Goal: Task Accomplishment & Management: Use online tool/utility

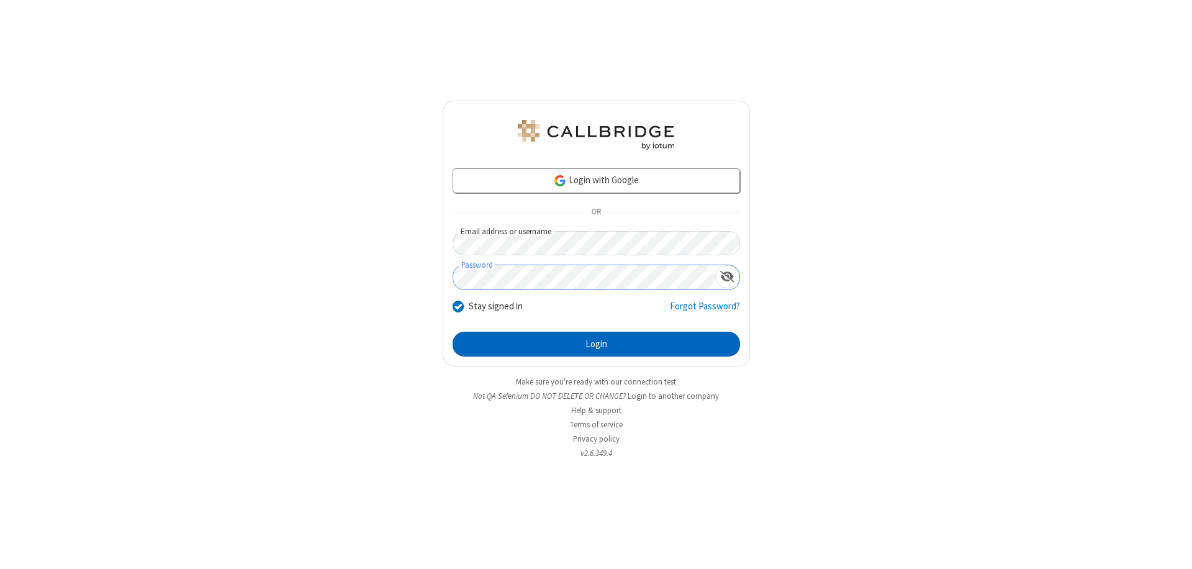
click at [596, 344] on button "Login" at bounding box center [596, 344] width 287 height 25
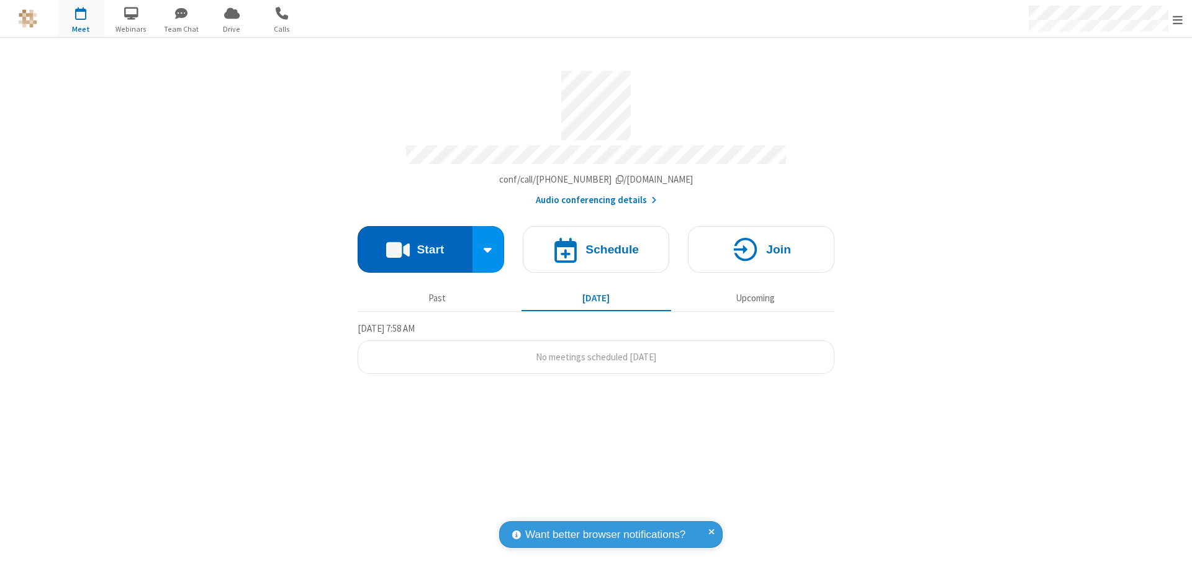
click at [415, 243] on button "Start" at bounding box center [415, 249] width 115 height 47
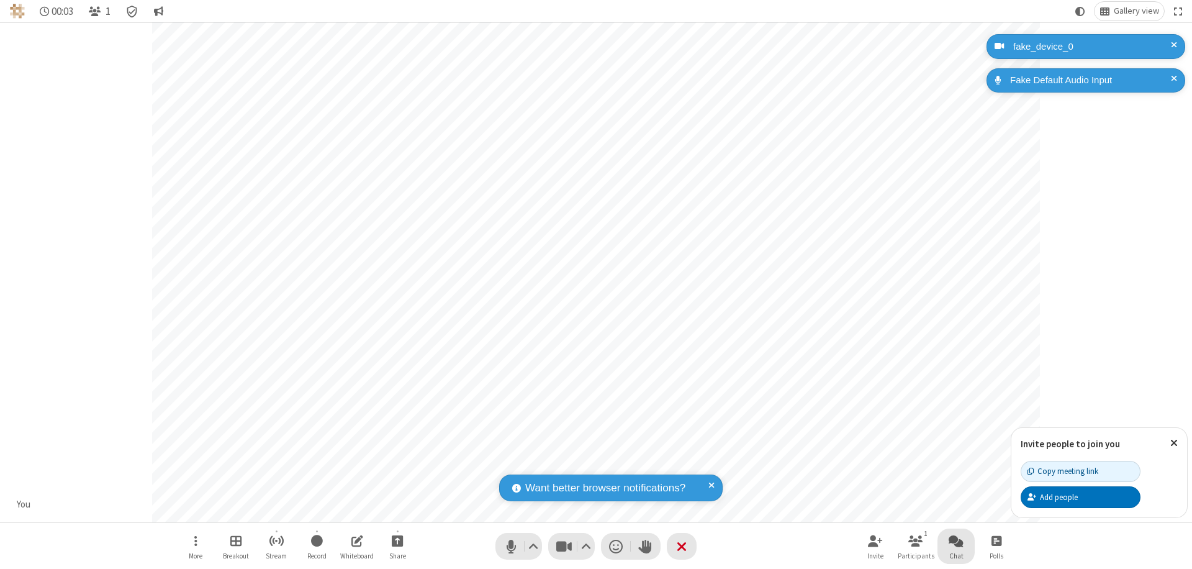
click at [956, 540] on span "Open chat" at bounding box center [956, 541] width 15 height 16
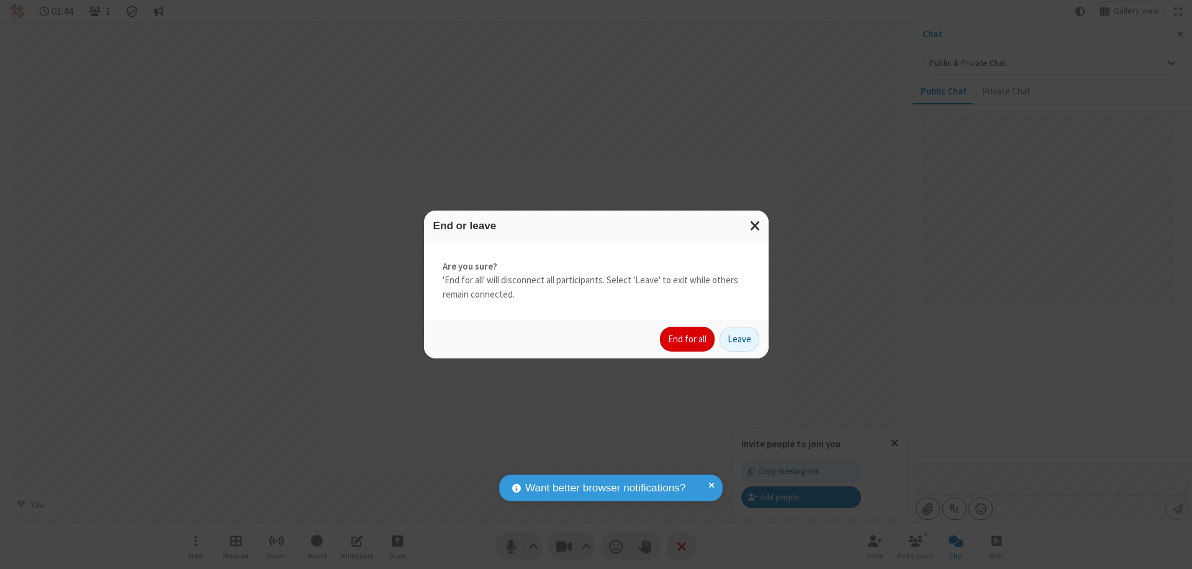
click at [688, 339] on button "End for all" at bounding box center [687, 339] width 55 height 25
